Goal: Information Seeking & Learning: Learn about a topic

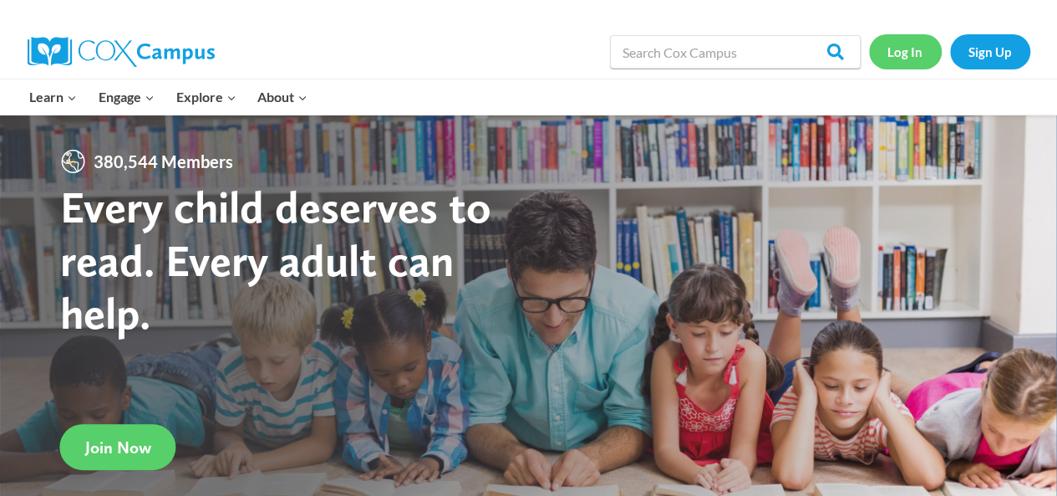
click at [909, 51] on link "Log In" at bounding box center [905, 51] width 73 height 34
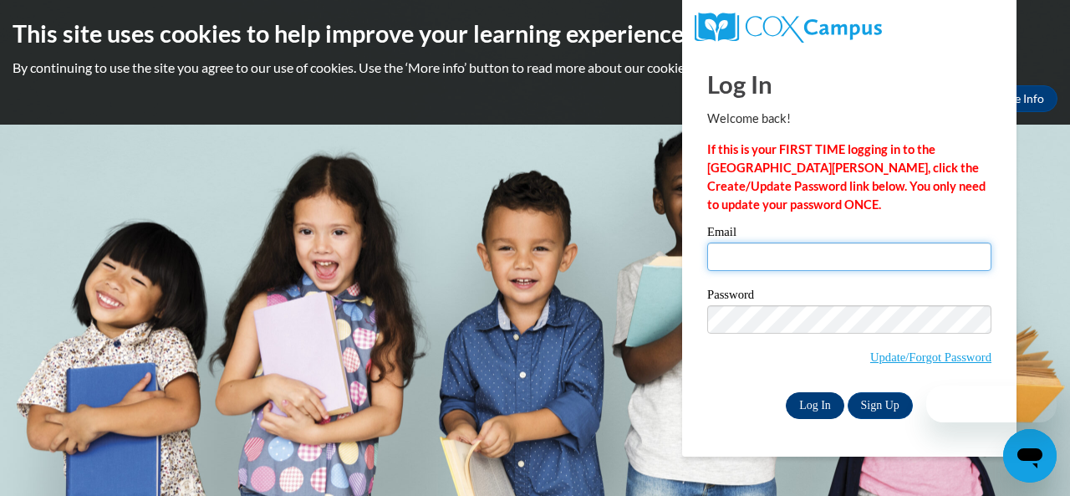
type input "applegate.cynthea.n@muscogee.k12.ga.us"
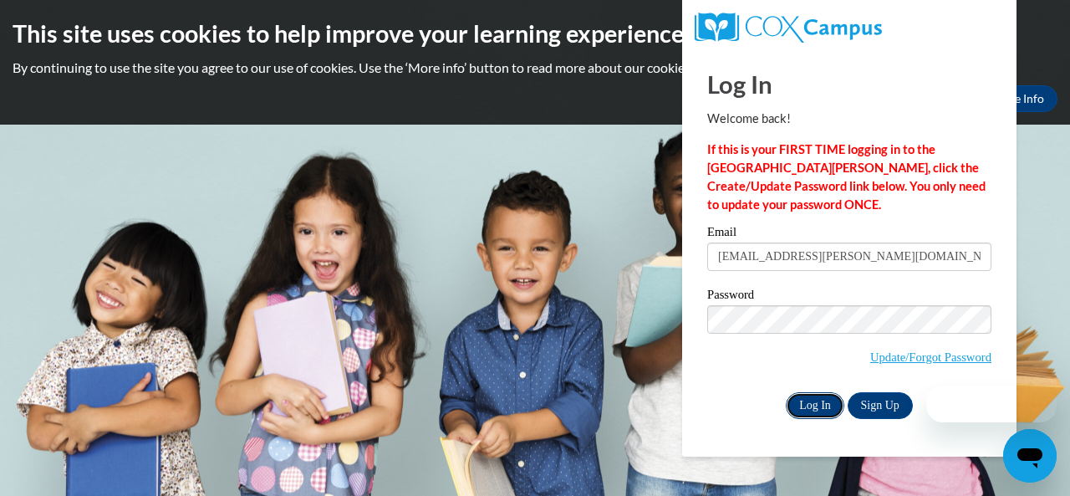
click at [814, 404] on input "Log In" at bounding box center [815, 405] width 59 height 27
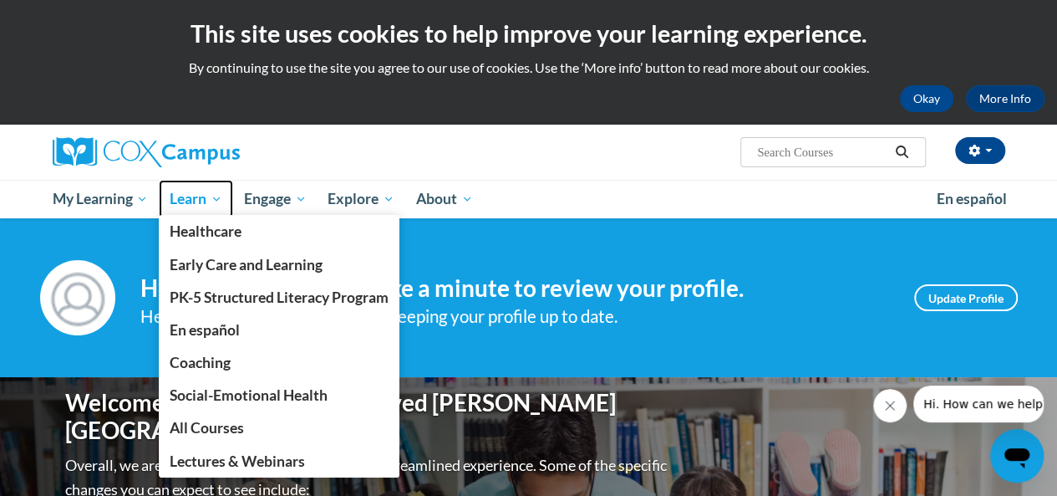
click at [194, 205] on span "Learn" at bounding box center [196, 199] width 53 height 20
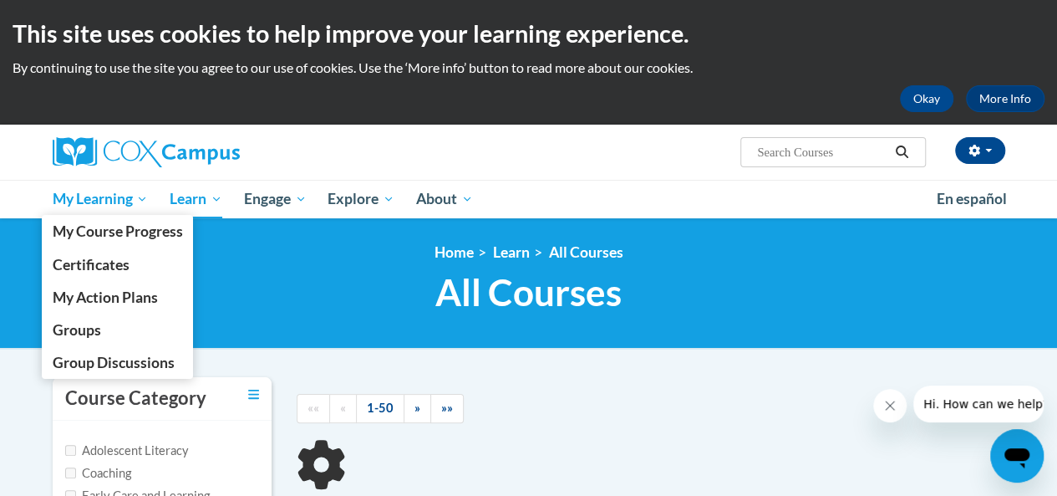
click at [111, 192] on span "My Learning" at bounding box center [100, 199] width 96 height 20
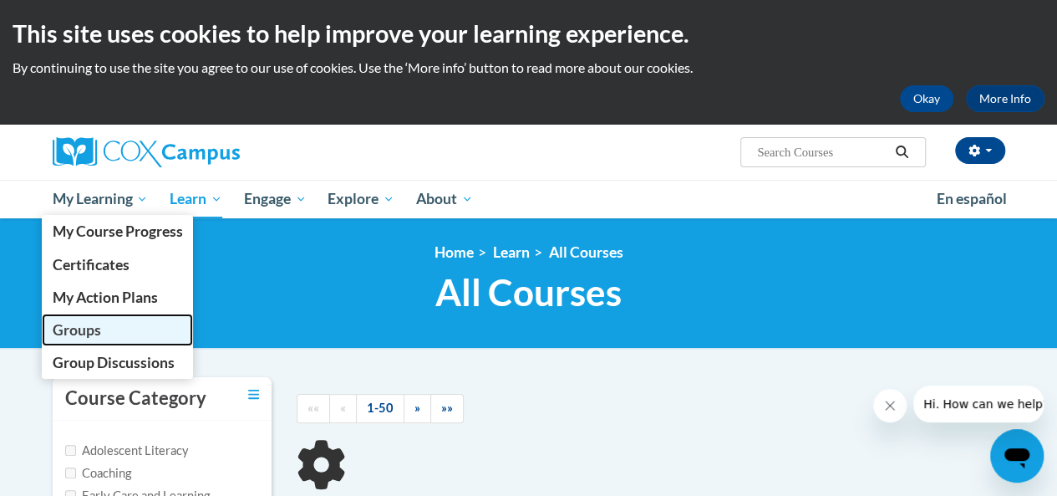
click at [85, 331] on span "Groups" at bounding box center [76, 330] width 48 height 18
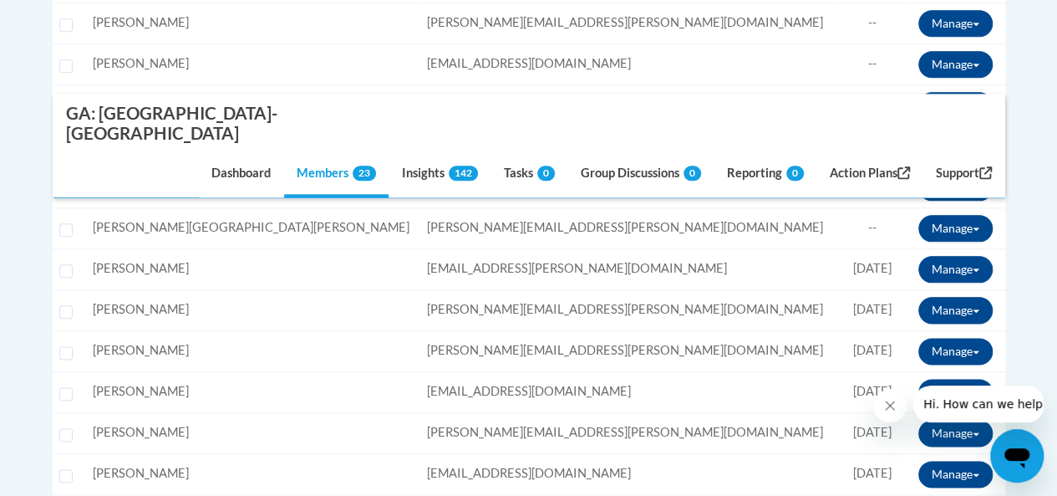
scroll to position [869, 0]
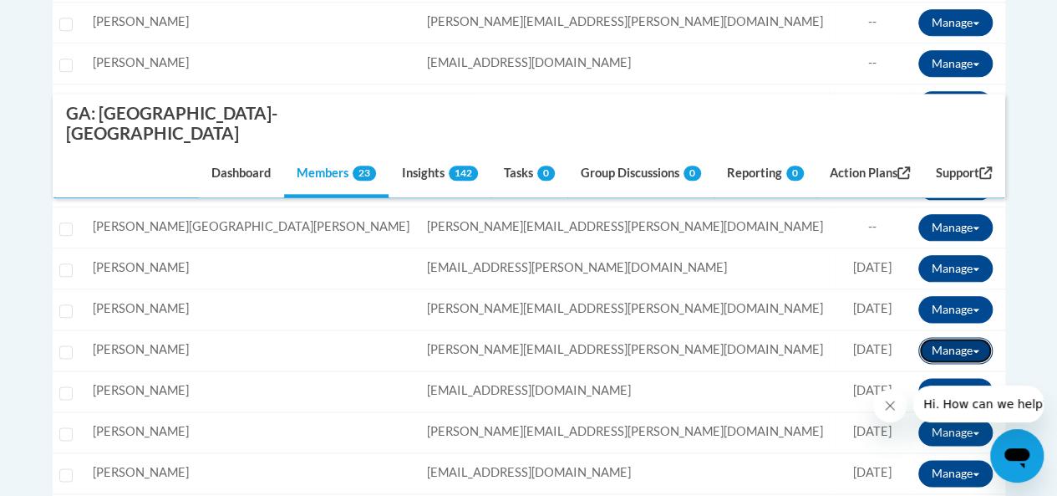
click at [962, 337] on button "Manage" at bounding box center [956, 350] width 74 height 27
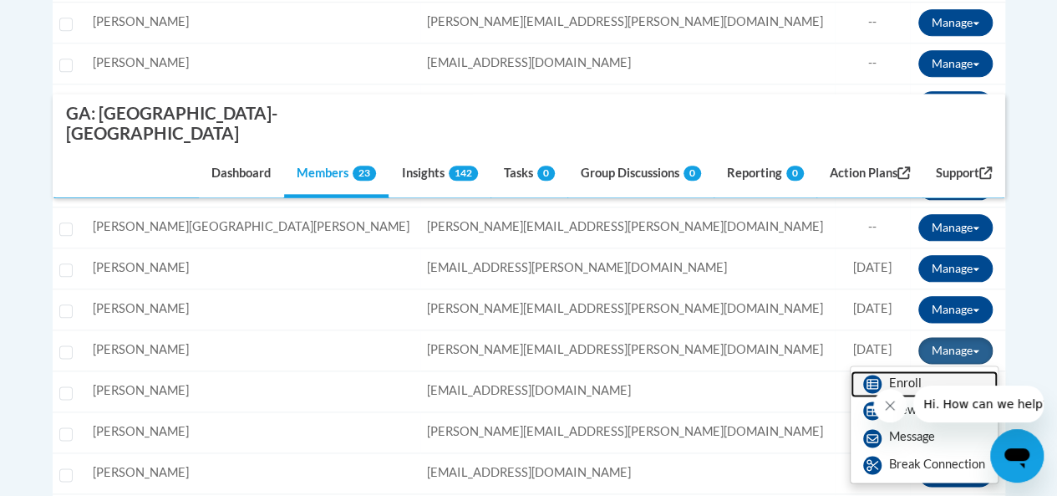
click at [897, 370] on link "Enroll" at bounding box center [924, 383] width 147 height 27
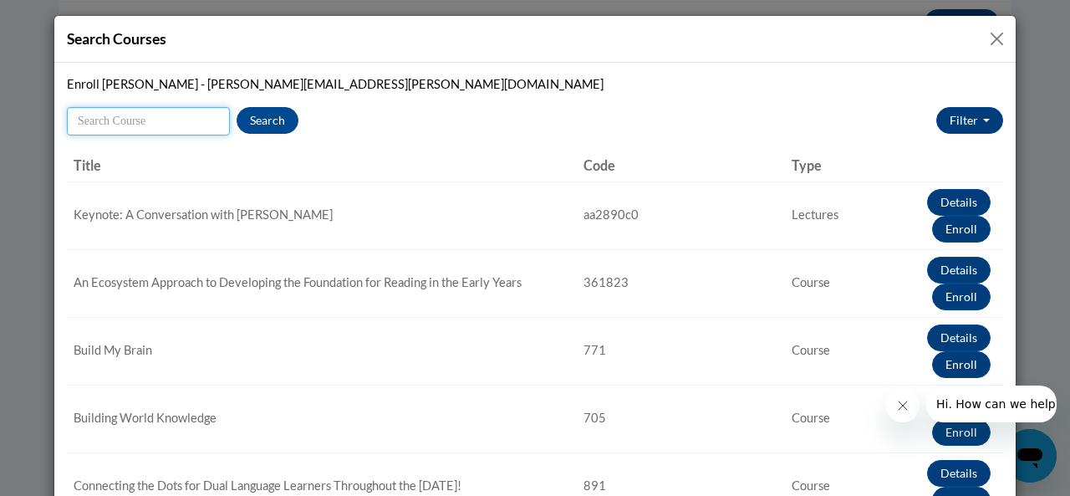
click at [155, 120] on input "Search" at bounding box center [148, 121] width 163 height 28
click at [273, 125] on button "Search" at bounding box center [268, 120] width 62 height 27
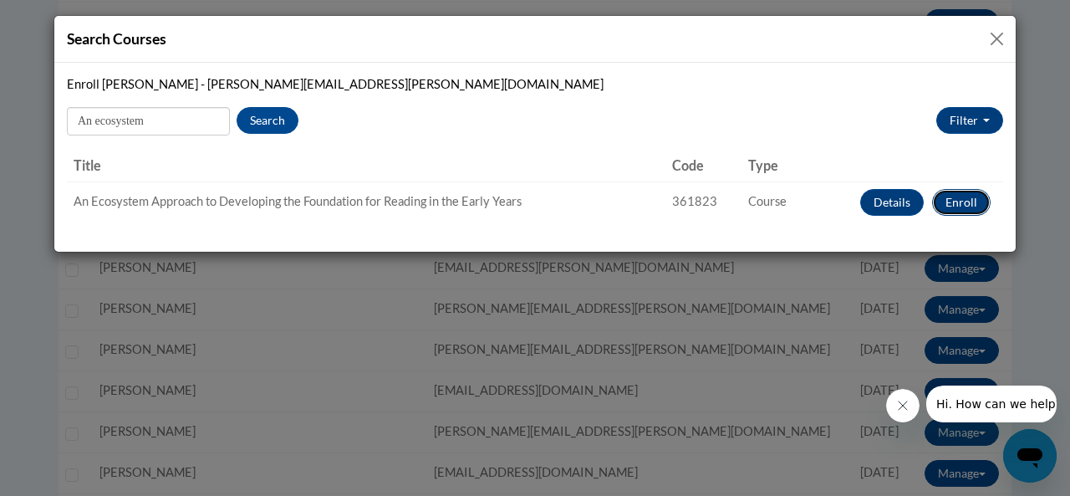
click at [965, 206] on button "Enroll" at bounding box center [961, 202] width 59 height 27
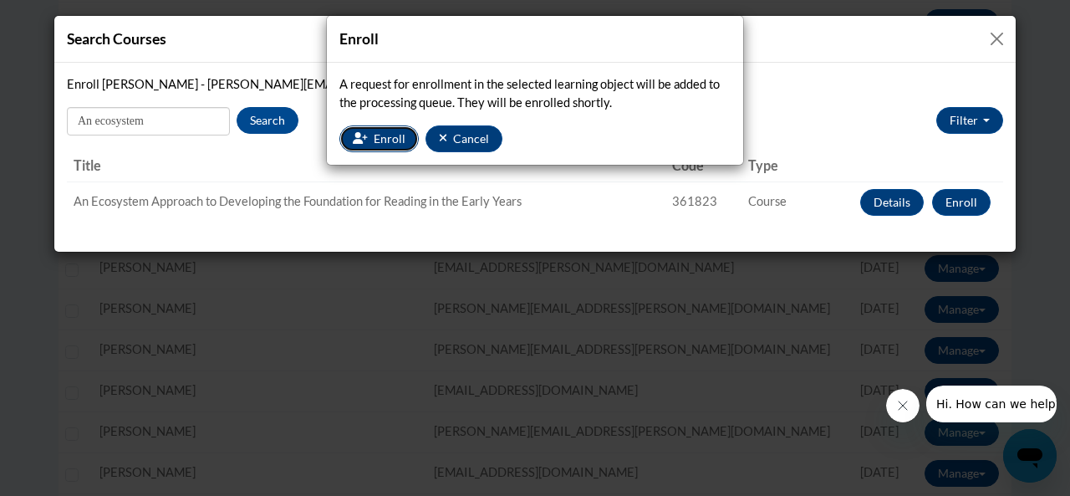
click at [369, 138] on button "Enroll" at bounding box center [378, 138] width 79 height 27
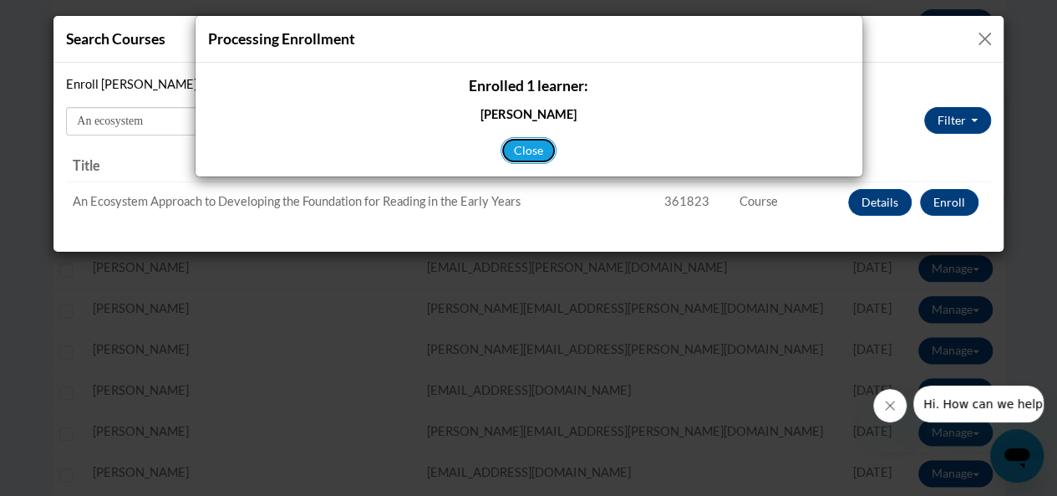
click at [514, 145] on button "Close" at bounding box center [529, 150] width 56 height 27
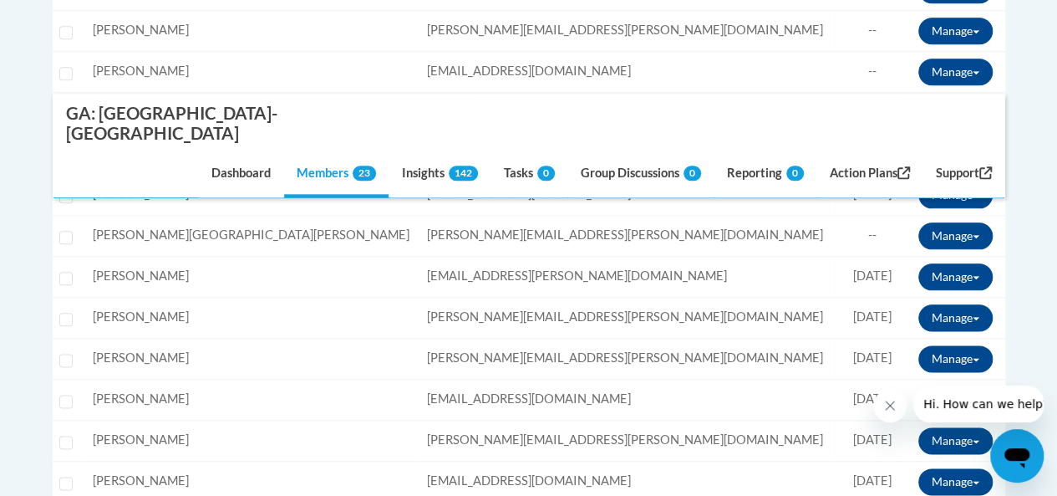
scroll to position [868, 0]
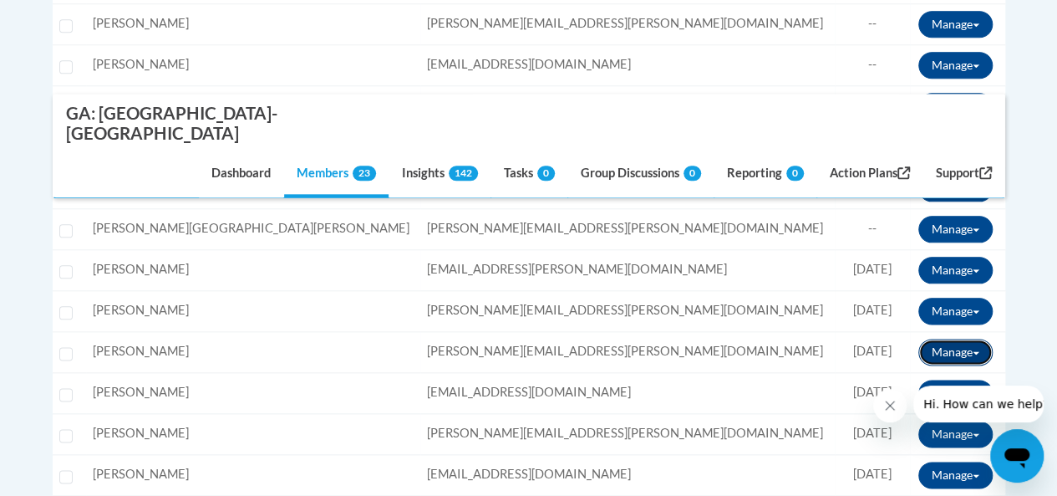
click at [950, 339] on button "Manage" at bounding box center [956, 352] width 74 height 27
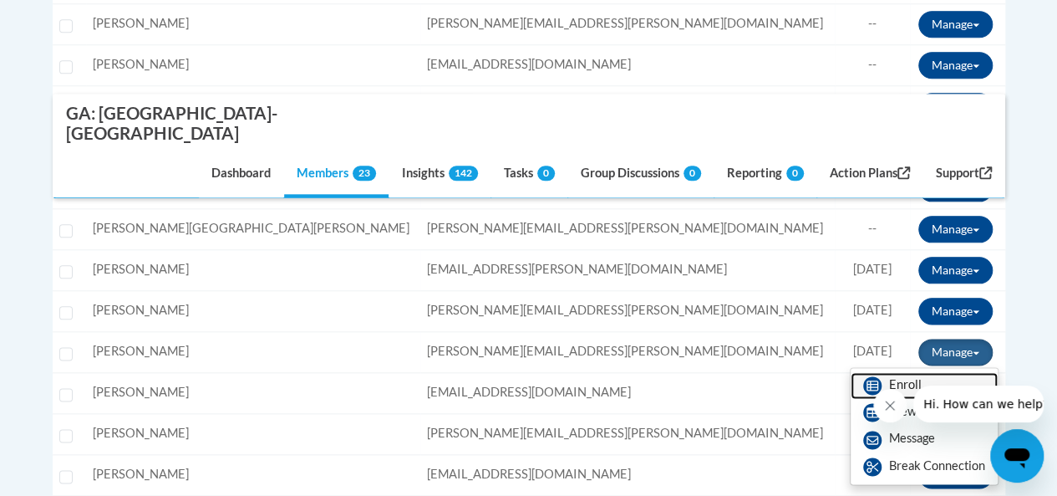
click at [897, 372] on link "Enroll" at bounding box center [924, 385] width 147 height 27
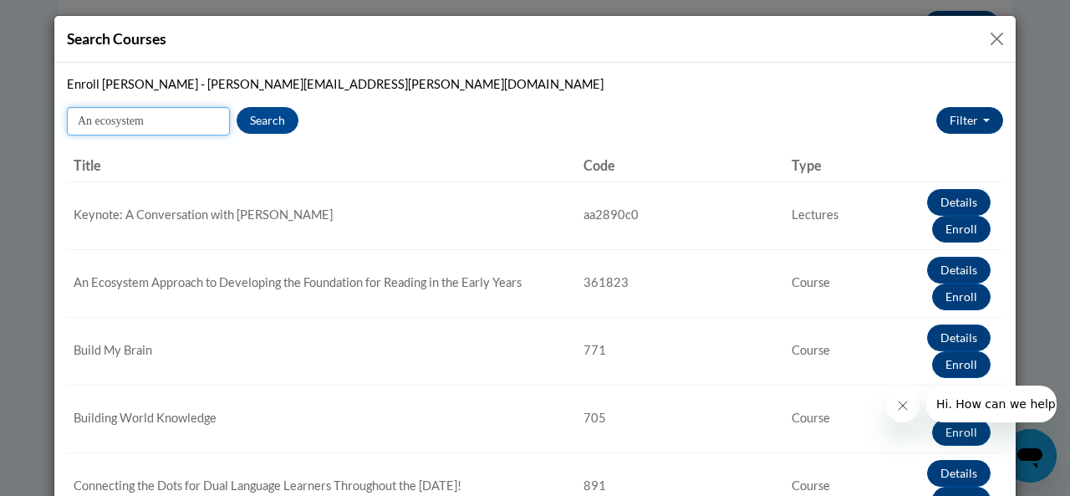
click at [161, 109] on input "An ecosystem" at bounding box center [148, 121] width 163 height 28
type input "A"
click at [255, 125] on button "Search" at bounding box center [268, 120] width 62 height 27
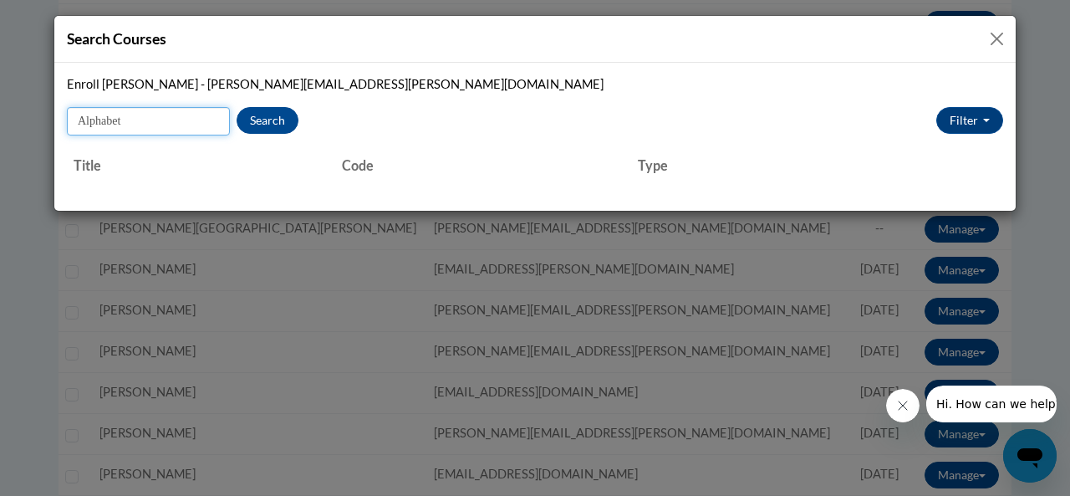
click at [154, 123] on input "Alphabet" at bounding box center [148, 121] width 163 height 28
type input "A"
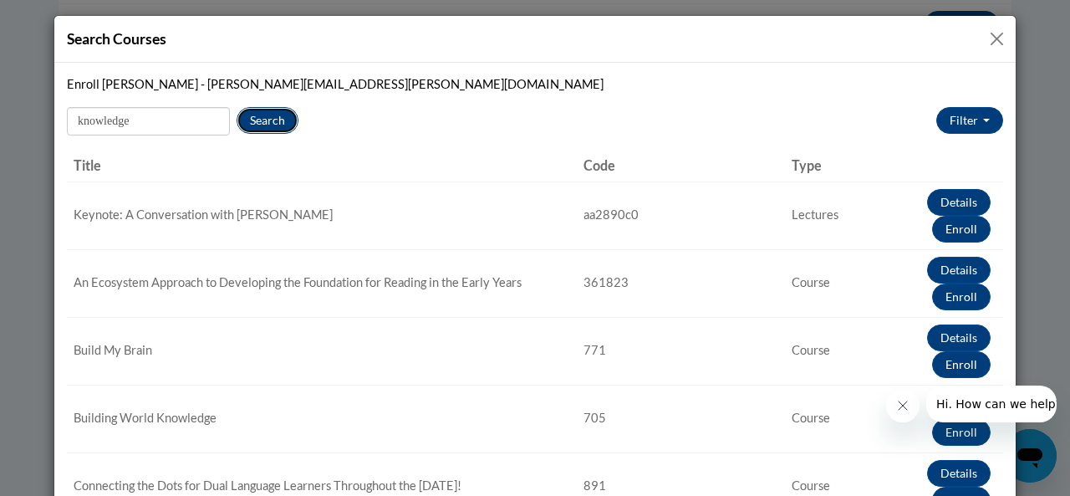
click at [264, 121] on button "Search" at bounding box center [268, 120] width 62 height 27
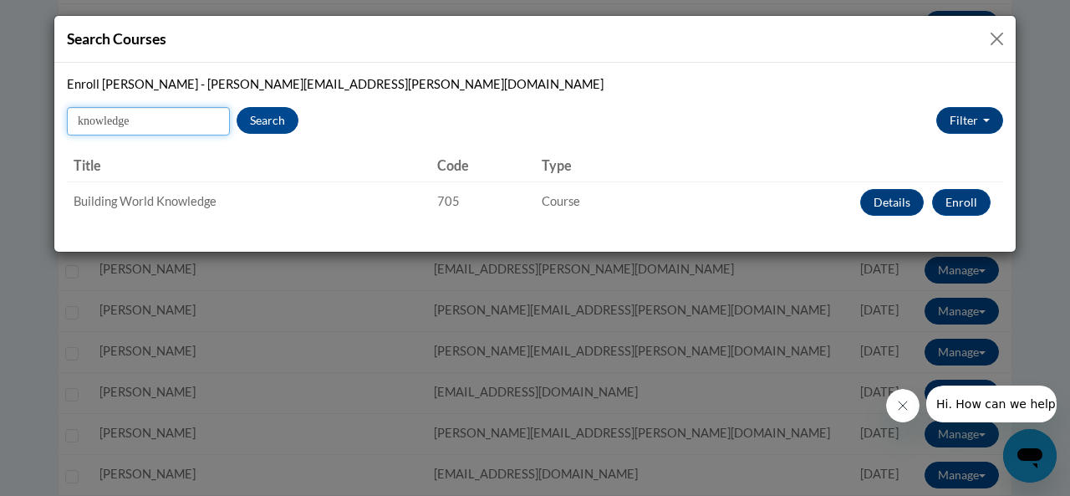
click at [138, 118] on input "knowledge" at bounding box center [148, 121] width 163 height 28
type input "k"
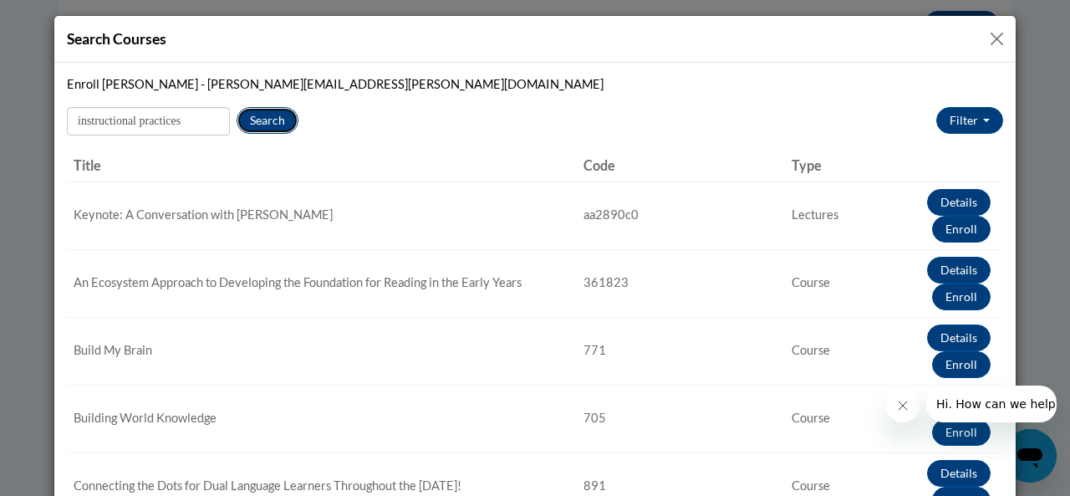
click at [257, 123] on button "Search" at bounding box center [268, 120] width 62 height 27
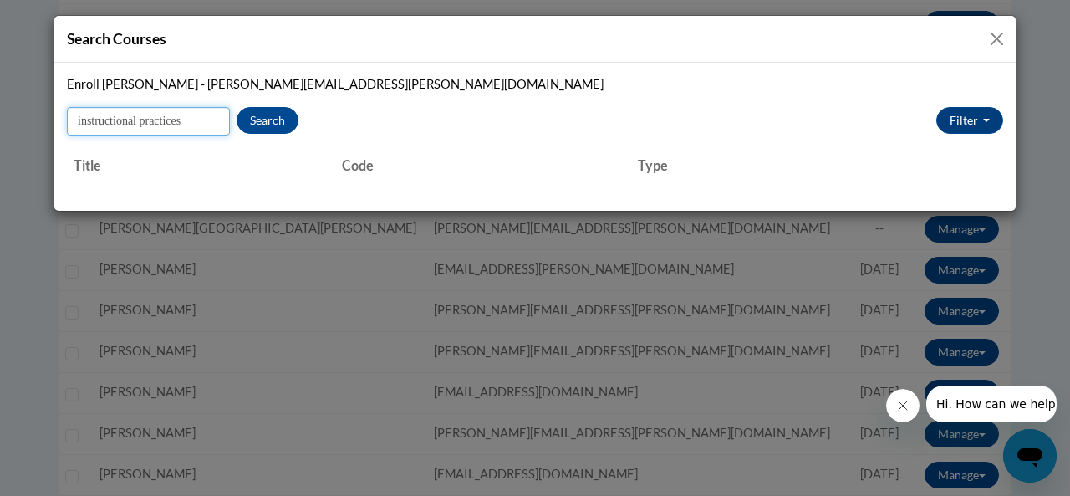
click at [201, 125] on input "instructional practices" at bounding box center [148, 121] width 163 height 28
type input "i"
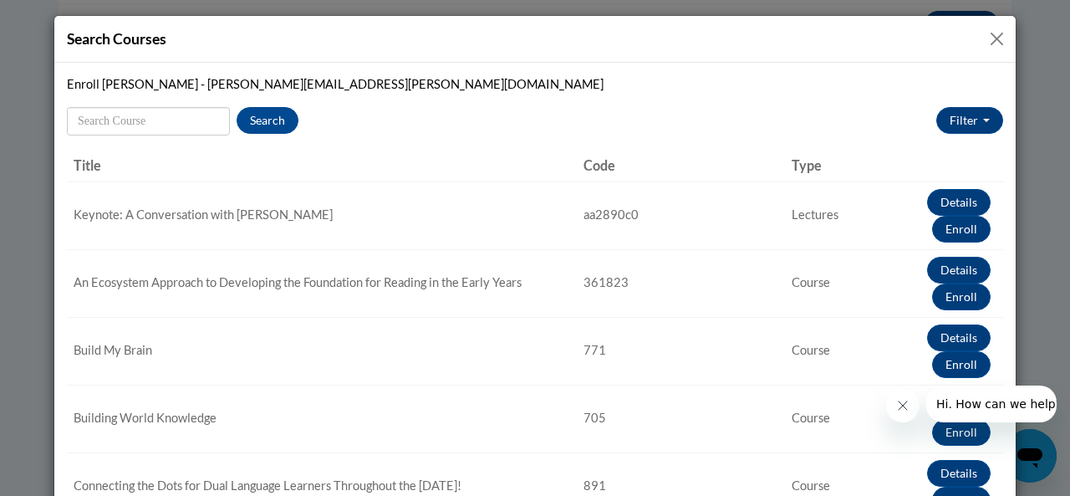
click at [986, 43] on button "Close" at bounding box center [996, 38] width 21 height 21
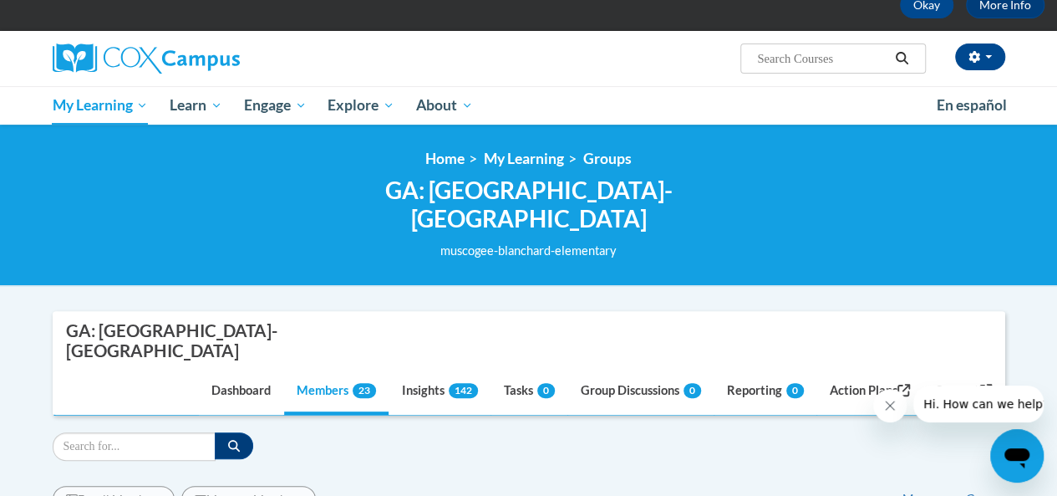
scroll to position [83, 0]
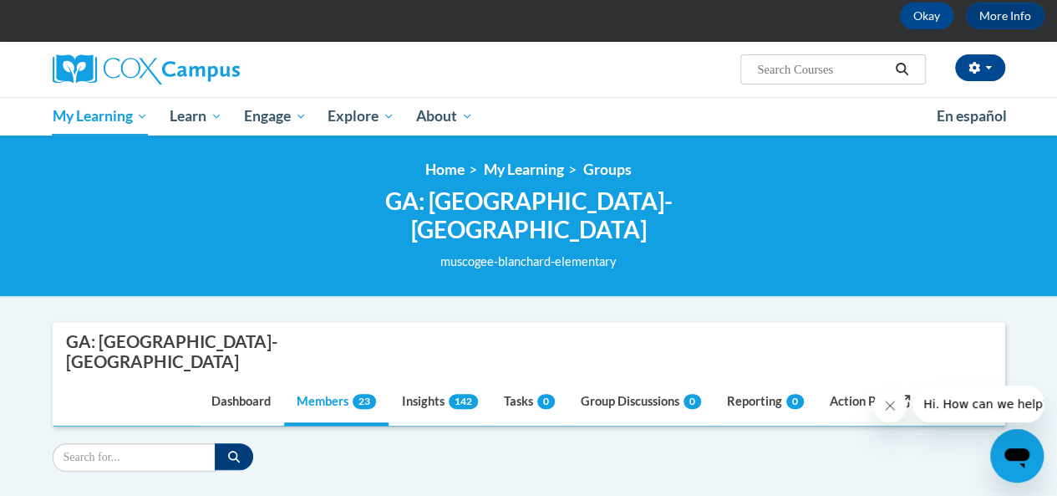
click at [802, 60] on input "Search..." at bounding box center [823, 69] width 134 height 20
type input "alphabet knowledge"
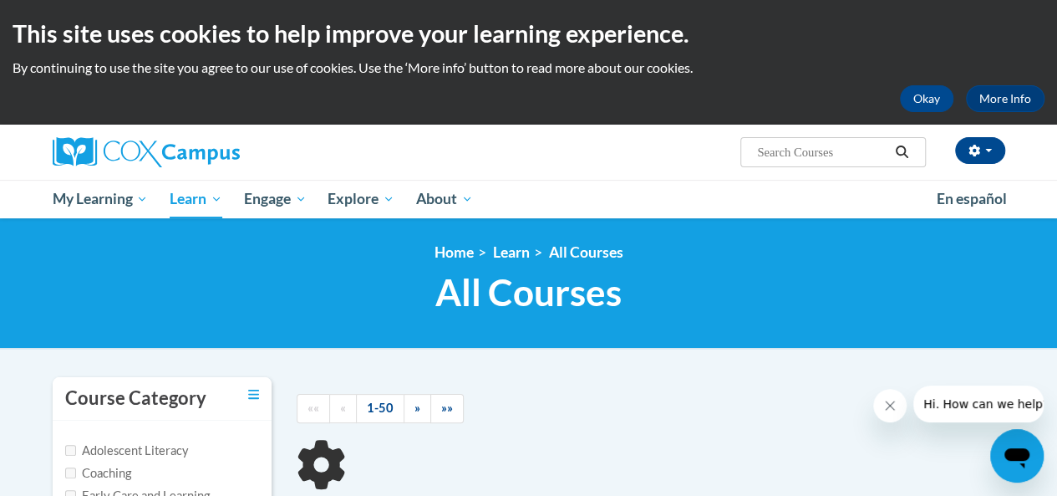
type input "alphabet knowledge"
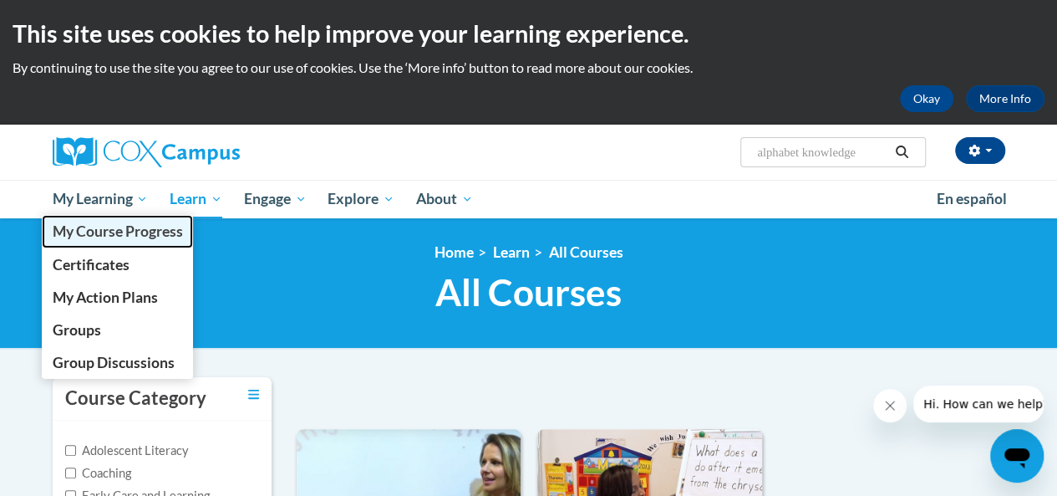
click at [101, 231] on span "My Course Progress" at bounding box center [117, 231] width 130 height 18
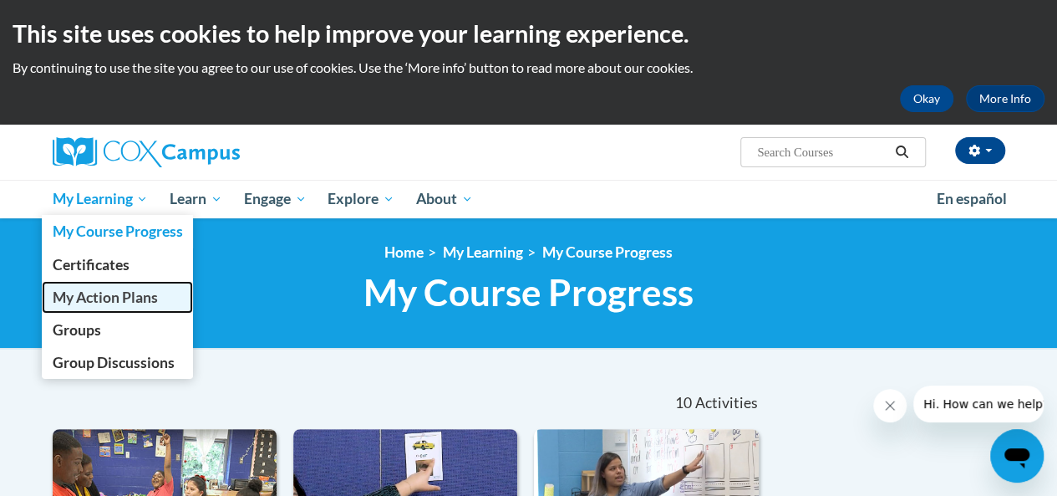
click at [105, 301] on span "My Action Plans" at bounding box center [104, 297] width 105 height 18
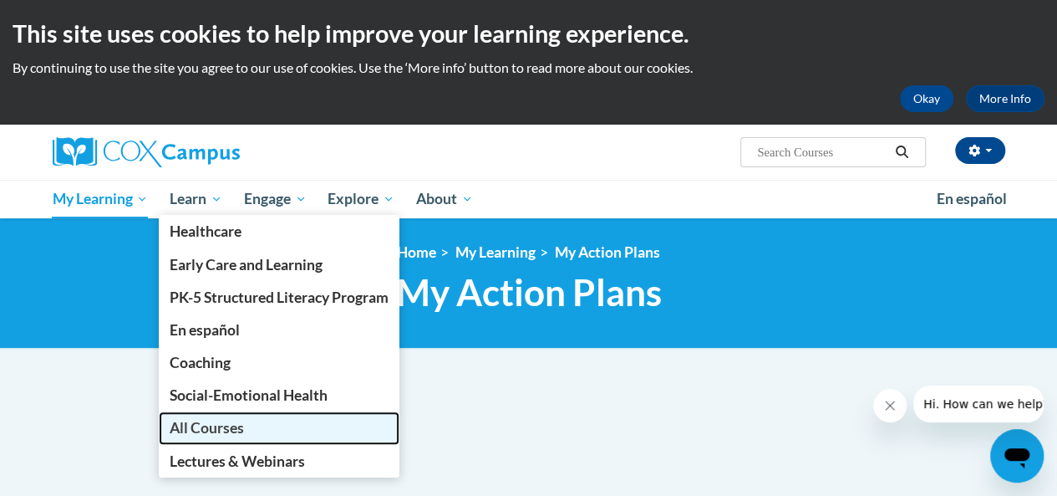
click at [191, 417] on link "All Courses" at bounding box center [279, 427] width 241 height 33
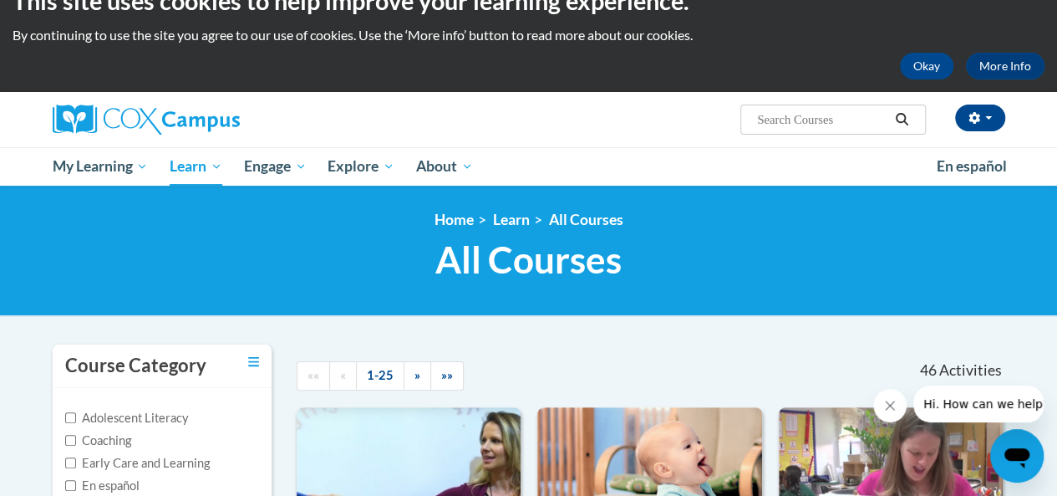
scroll to position [31, 0]
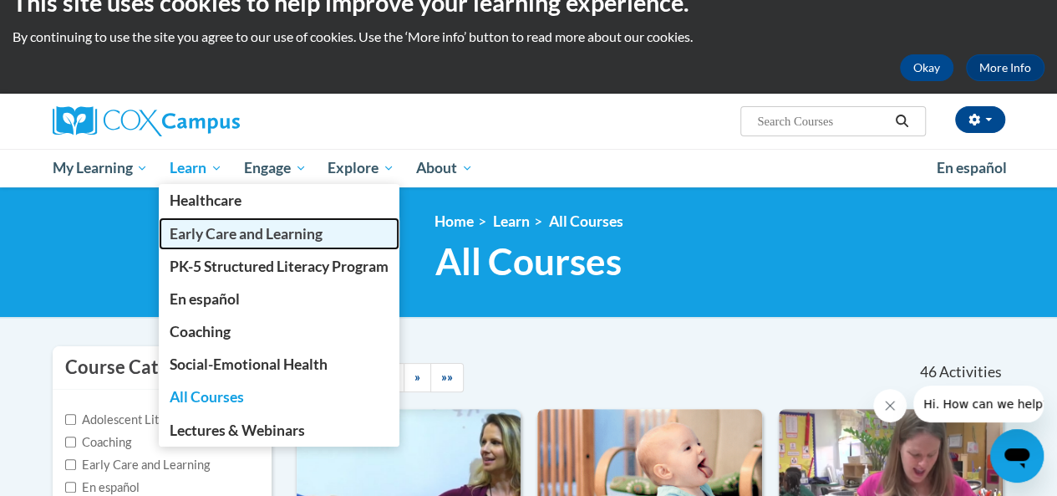
click at [201, 232] on span "Early Care and Learning" at bounding box center [246, 234] width 153 height 18
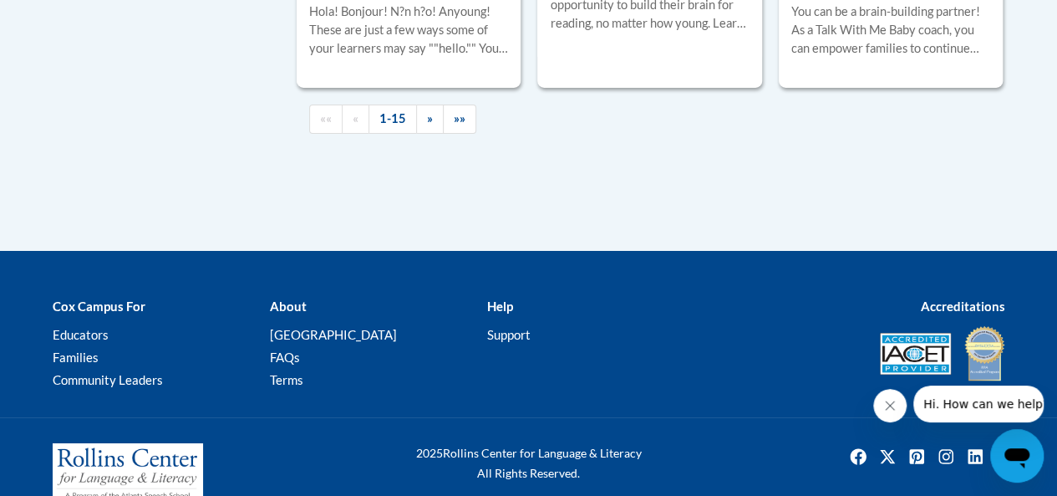
scroll to position [2936, 0]
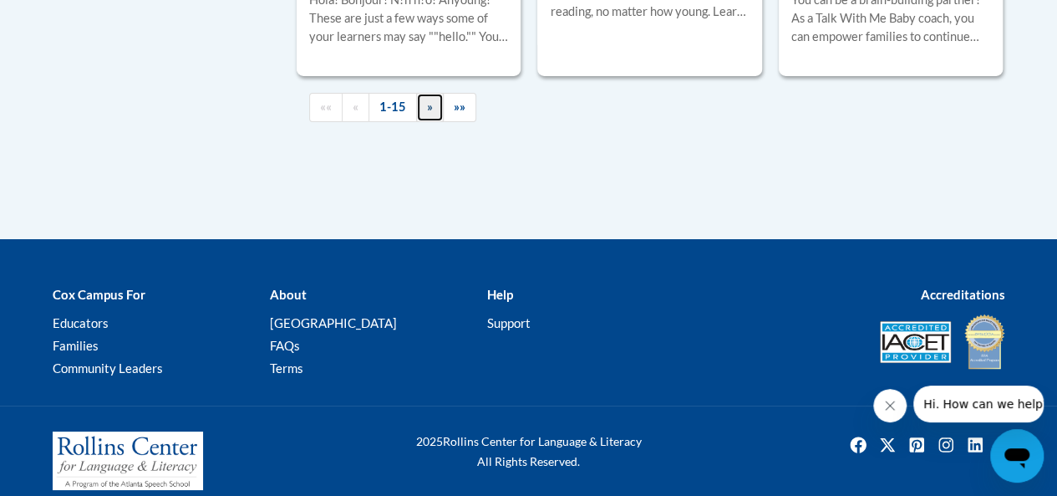
click at [421, 108] on link "»" at bounding box center [430, 107] width 28 height 29
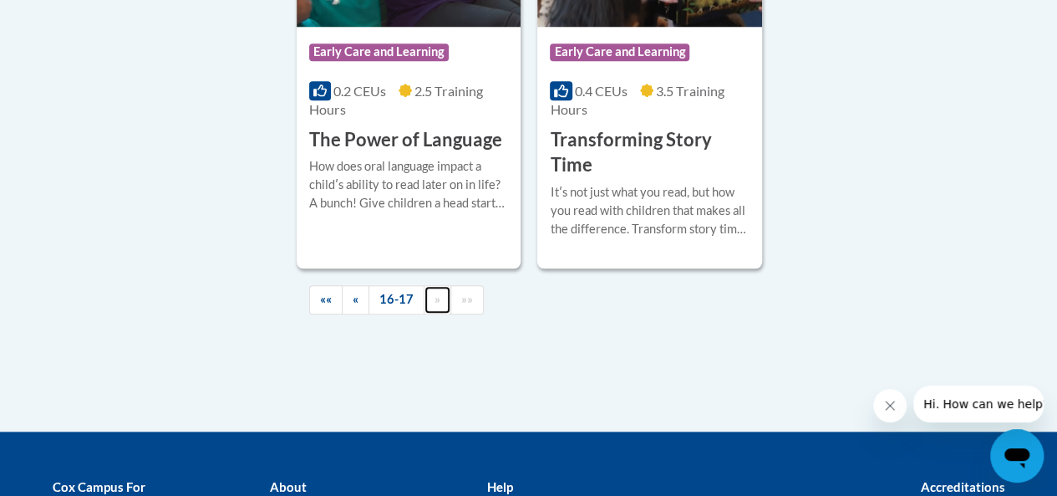
scroll to position [786, 0]
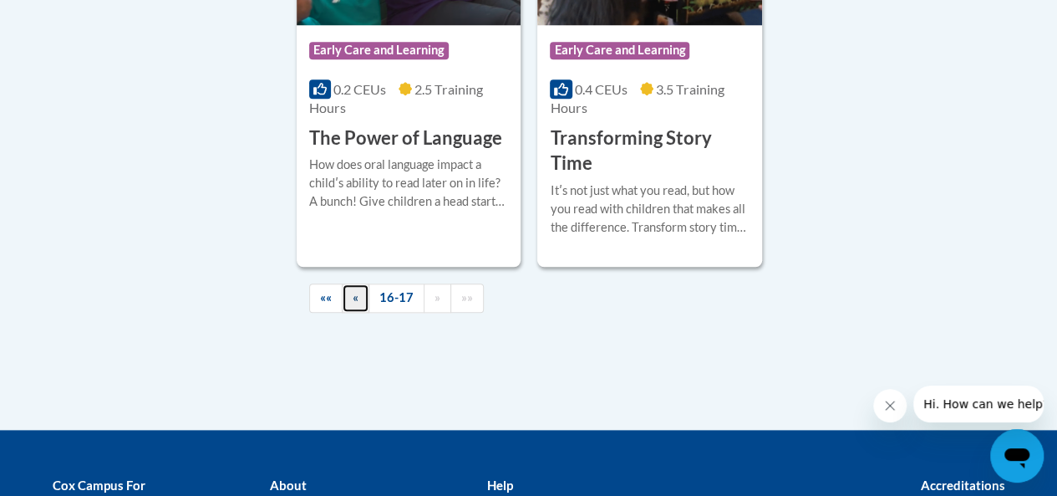
click at [353, 298] on span "«" at bounding box center [356, 297] width 6 height 14
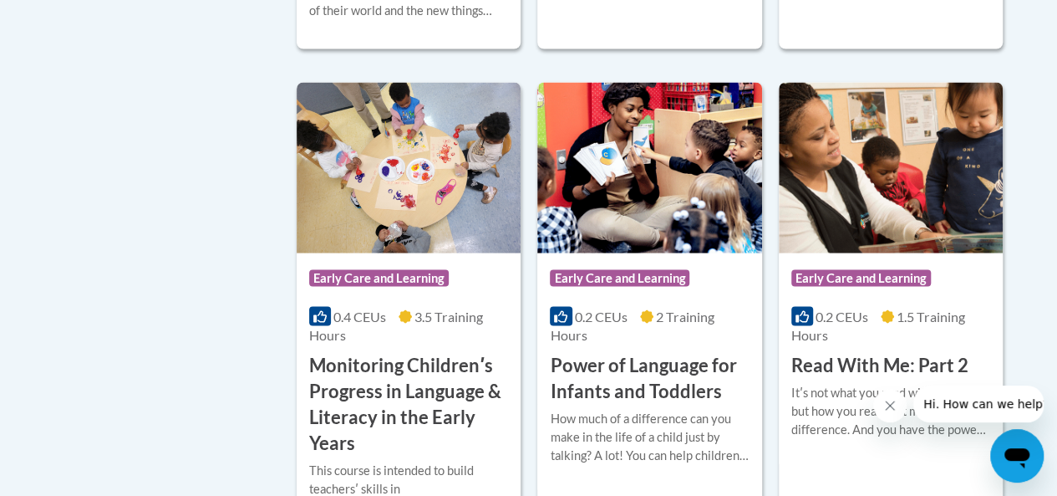
scroll to position [1578, 0]
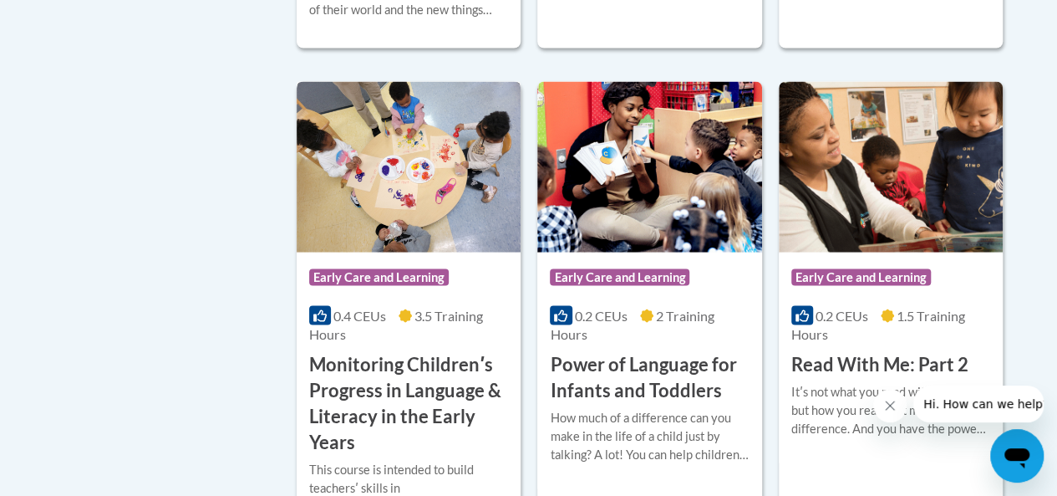
click at [353, 298] on div "Course Category: Early Care and Learning 0.4 CEUs 3.5 Training Hours COURSE Mon…" at bounding box center [409, 353] width 224 height 202
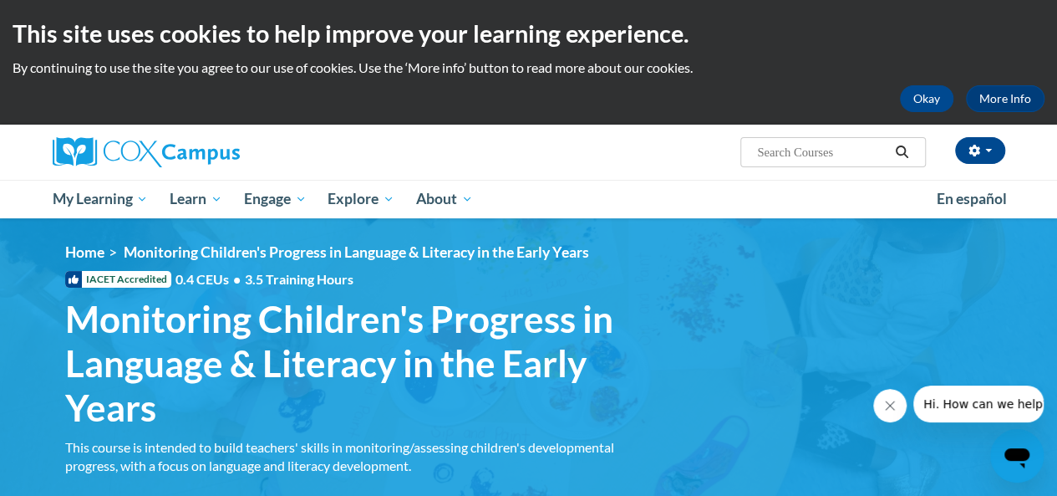
click at [786, 145] on input "Search..." at bounding box center [823, 152] width 134 height 20
type input "phonics"
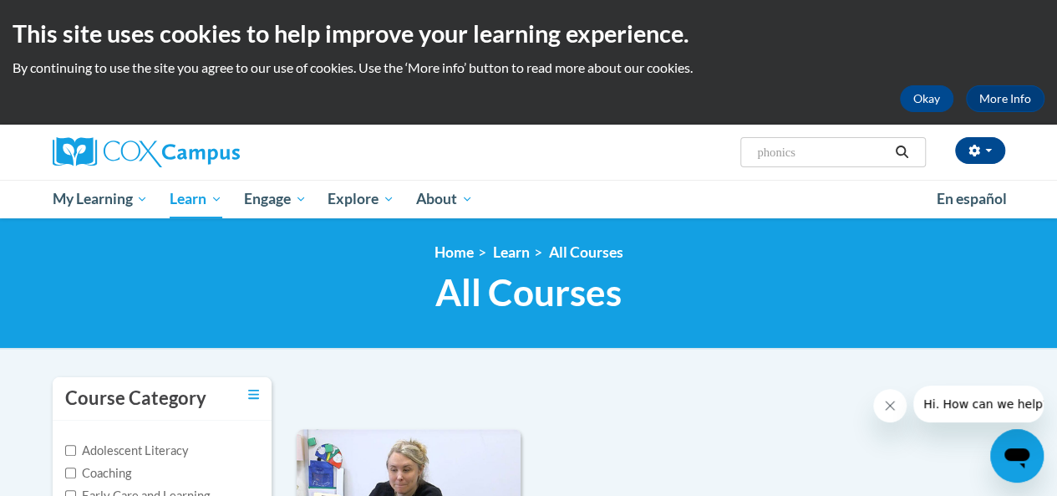
click at [839, 145] on input "phonics" at bounding box center [823, 152] width 134 height 20
type input "p"
type input "early literacy"
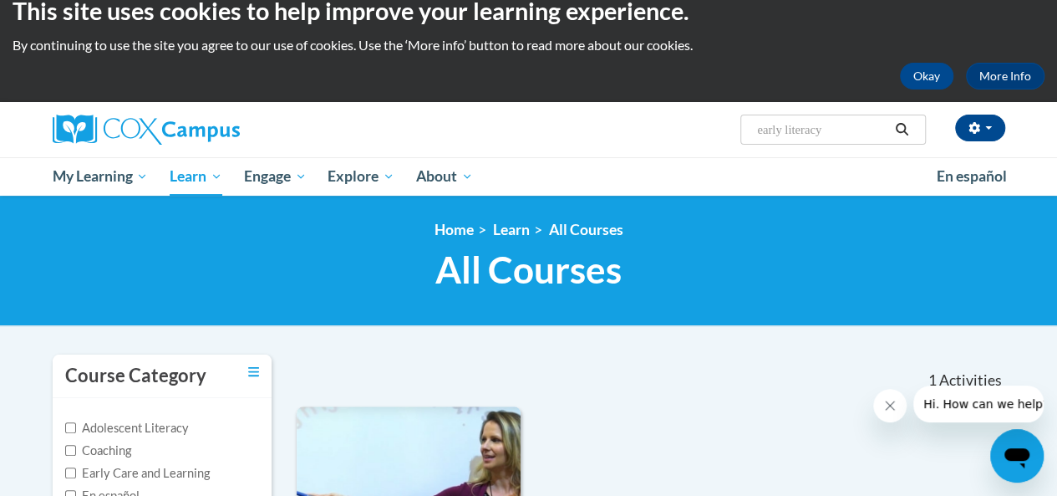
scroll to position [22, 0]
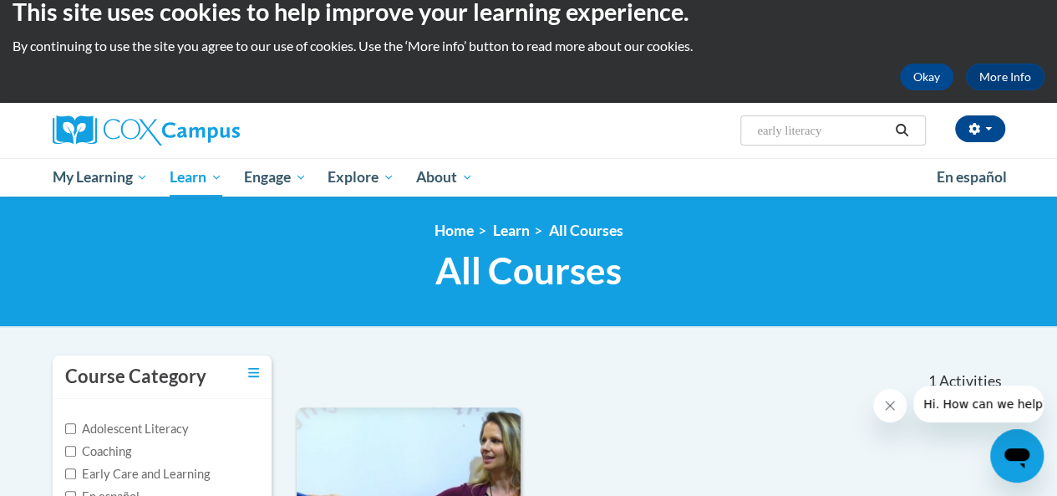
click at [844, 128] on input "early literacy" at bounding box center [823, 130] width 134 height 20
type input "e"
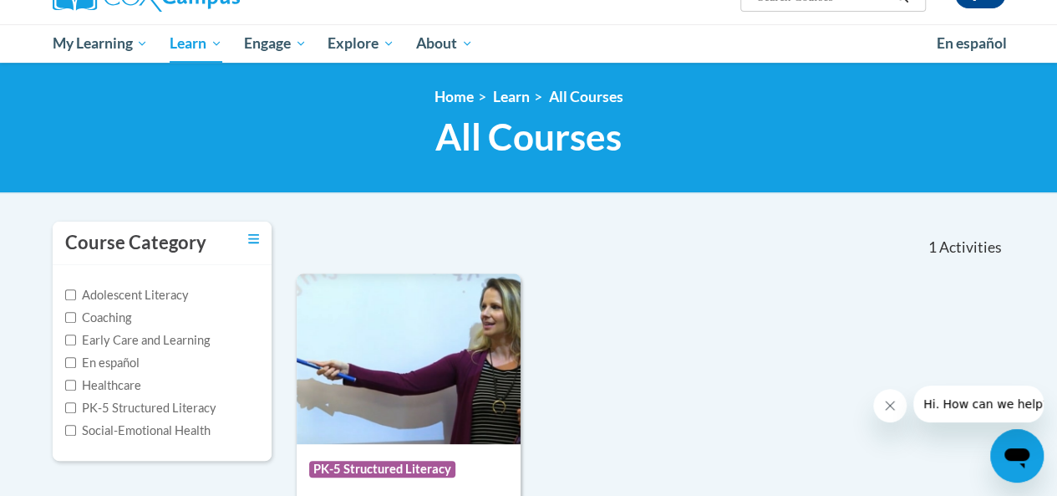
scroll to position [0, 0]
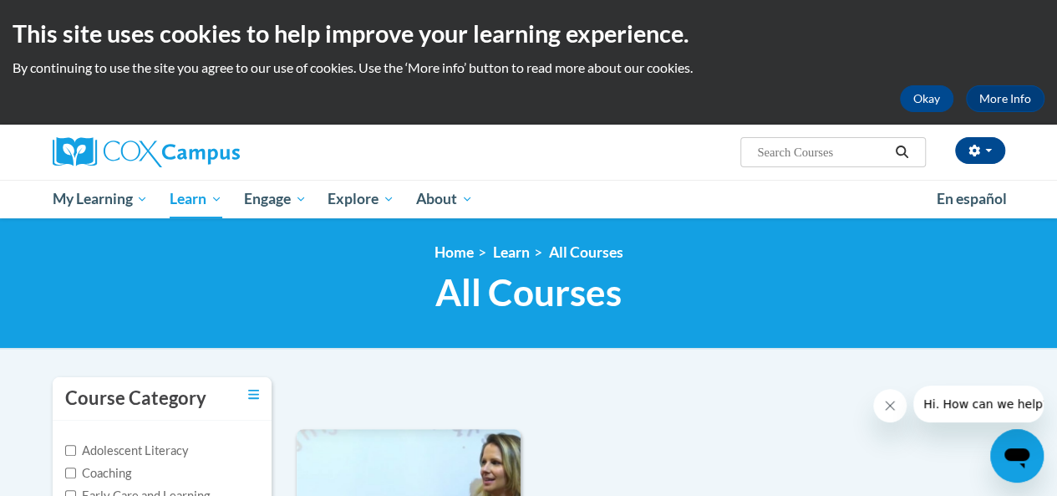
click at [840, 150] on input "Search..." at bounding box center [823, 152] width 134 height 20
type input "alphabet"
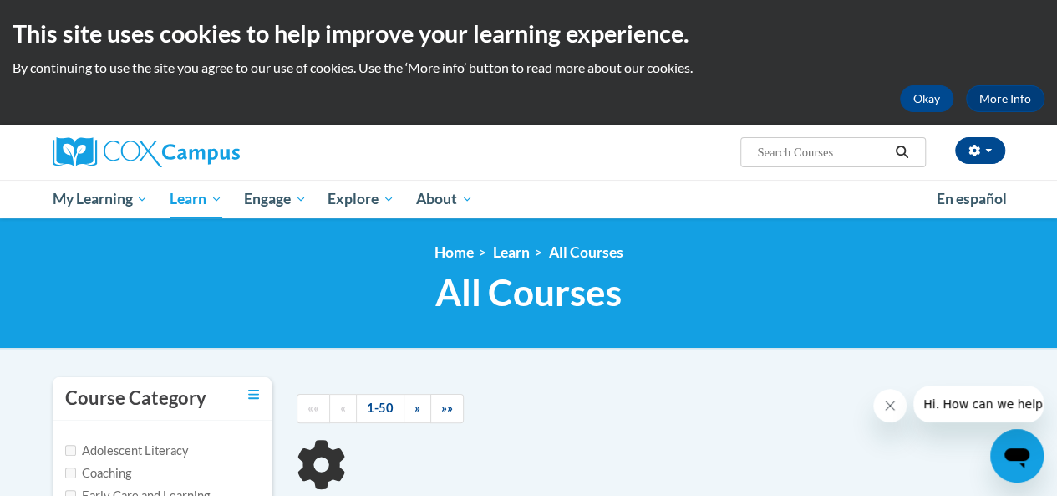
type input "alphabet"
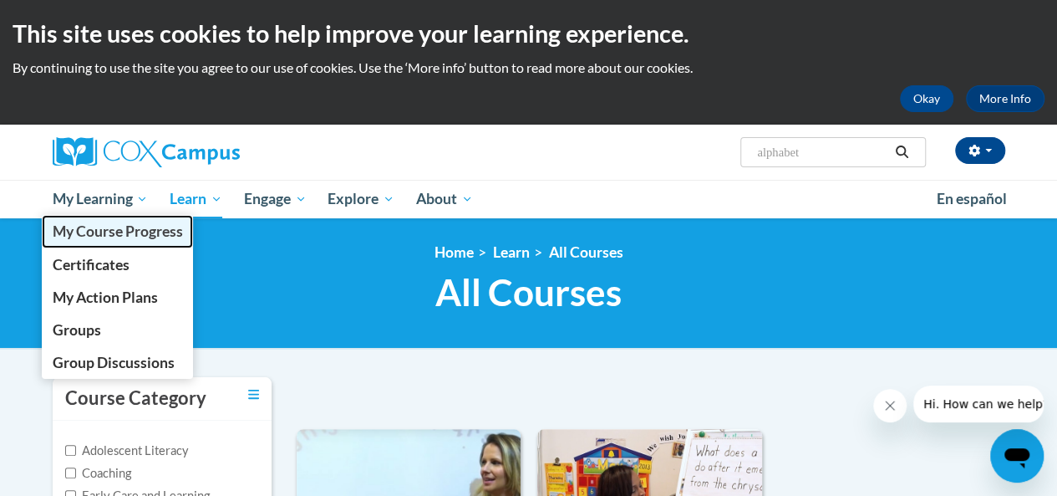
click at [95, 233] on span "My Course Progress" at bounding box center [117, 231] width 130 height 18
